Goal: Transaction & Acquisition: Book appointment/travel/reservation

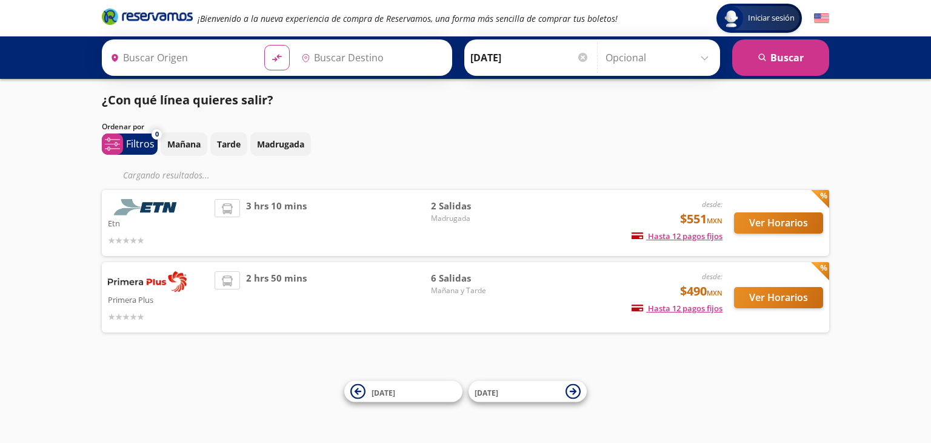
type input "Central Terrestre Potosina, [GEOGRAPHIC_DATA][PERSON_NAME]"
type input "[GEOGRAPHIC_DATA], [GEOGRAPHIC_DATA]"
click at [153, 290] on img at bounding box center [147, 281] width 79 height 21
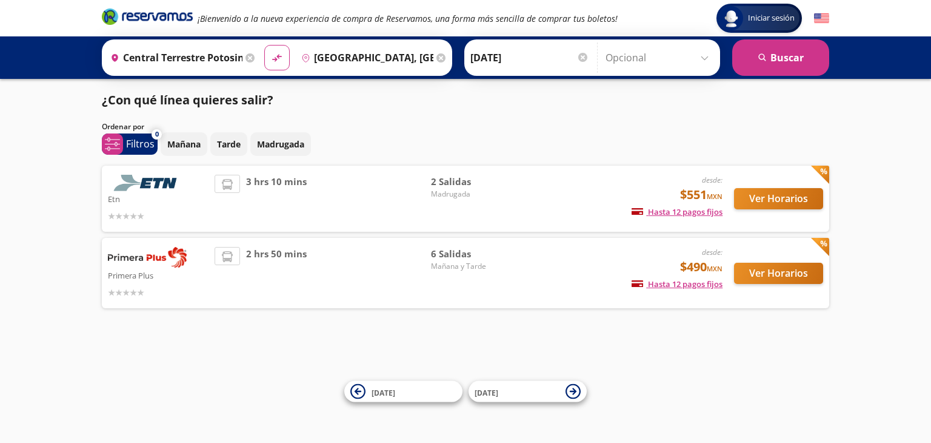
click at [149, 260] on img at bounding box center [147, 257] width 79 height 21
click at [455, 267] on span "Mañana y Tarde" at bounding box center [473, 266] width 85 height 11
click at [456, 266] on span "Mañana y Tarde" at bounding box center [473, 266] width 85 height 11
click at [804, 271] on button "Ver Horarios" at bounding box center [778, 273] width 89 height 21
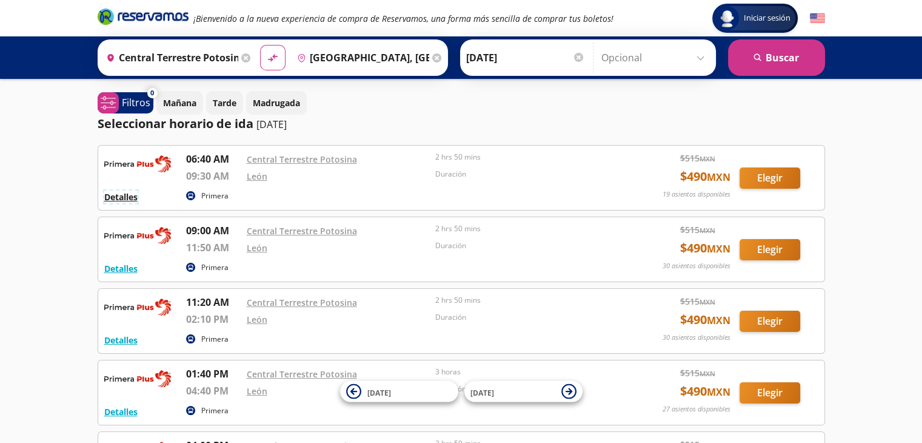
click at [126, 198] on button "Detalles" at bounding box center [120, 196] width 33 height 13
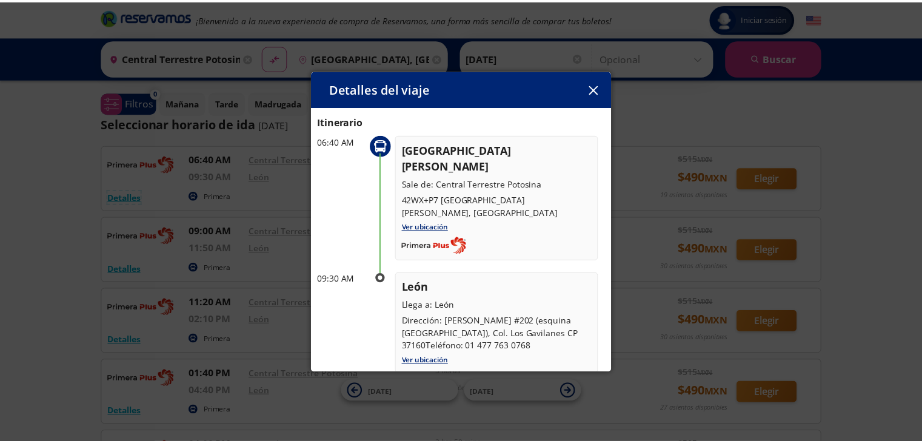
scroll to position [40, 0]
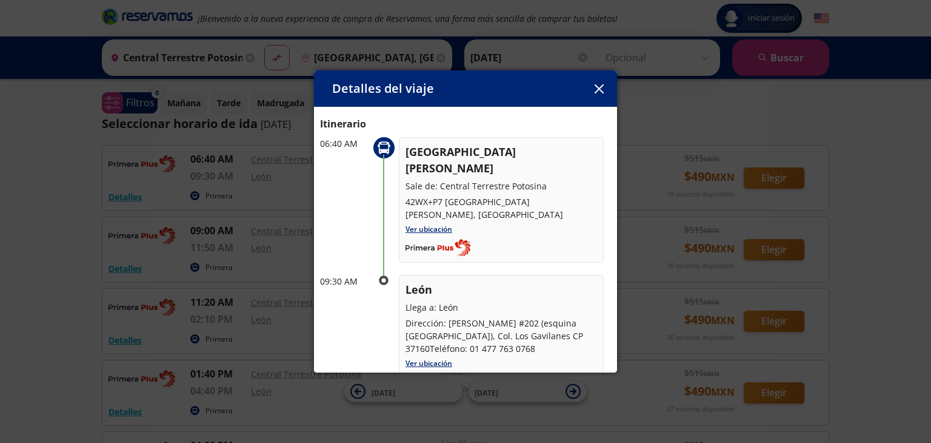
click at [596, 93] on icon "button" at bounding box center [599, 88] width 9 height 9
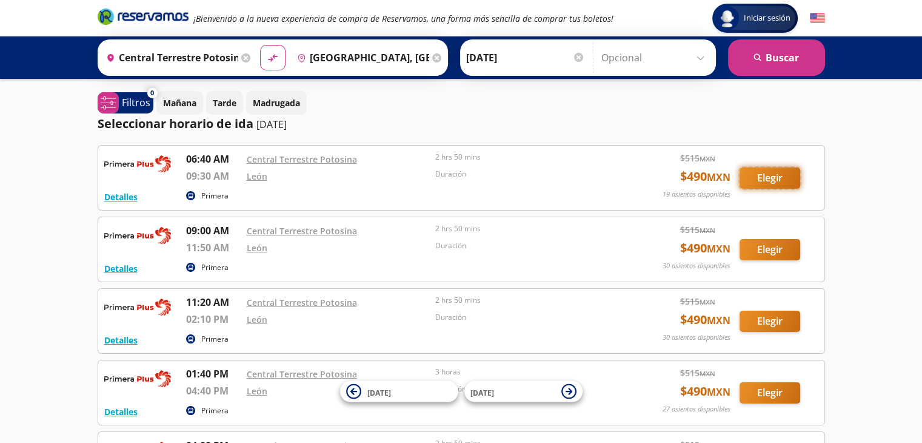
click at [757, 176] on button "Elegir" at bounding box center [770, 177] width 61 height 21
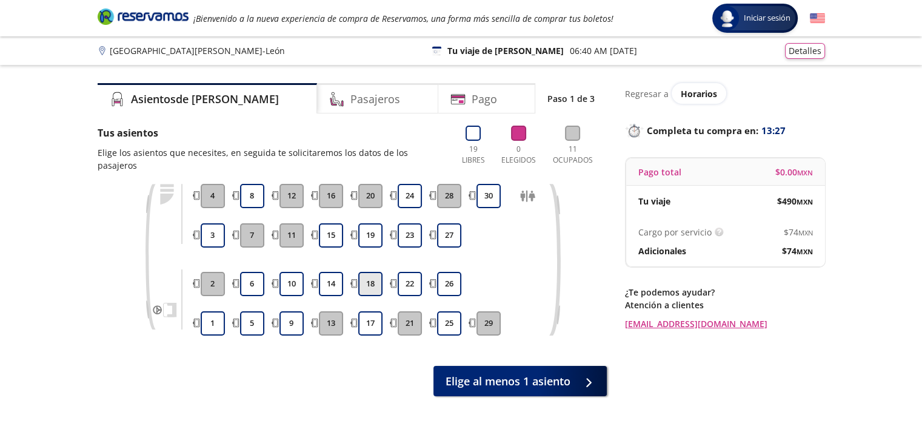
click at [366, 272] on button "18" at bounding box center [370, 284] width 24 height 24
